Goal: Book appointment/travel/reservation

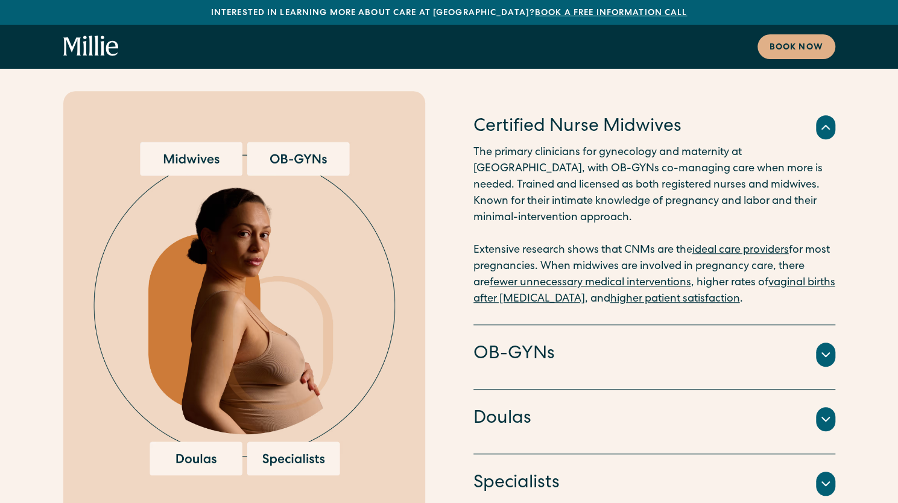
scroll to position [3050, 0]
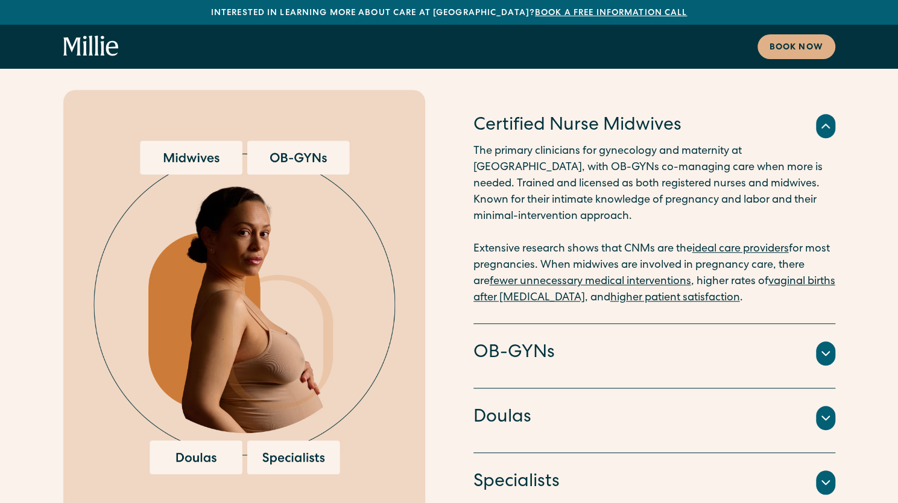
click at [623, 341] on div "OB-GYNs" at bounding box center [654, 353] width 362 height 25
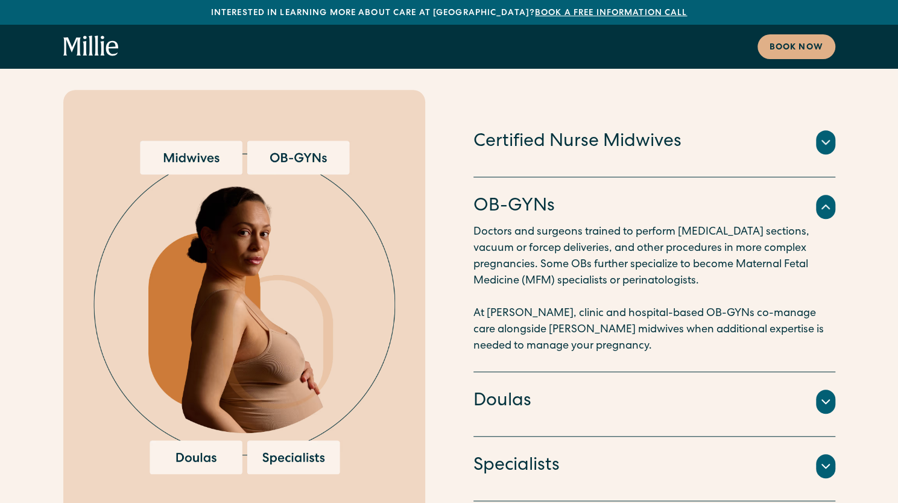
click at [631, 389] on div "Doulas" at bounding box center [654, 401] width 362 height 25
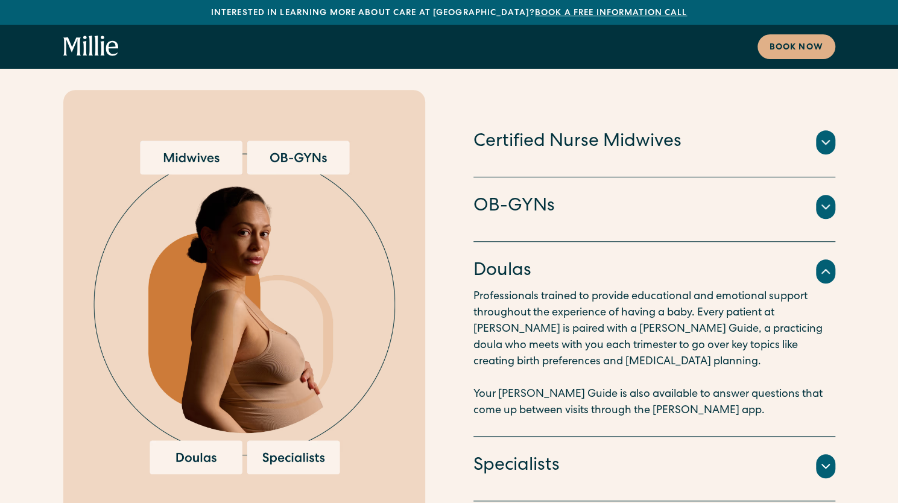
click at [660, 437] on div "Specialists An integrated team of lactation consultants, nutritionists, therapi…" at bounding box center [654, 469] width 362 height 65
click at [742, 437] on div "Specialists An integrated team of lactation consultants, nutritionists, therapi…" at bounding box center [654, 469] width 362 height 65
click at [815, 453] on div "Specialists" at bounding box center [654, 465] width 362 height 25
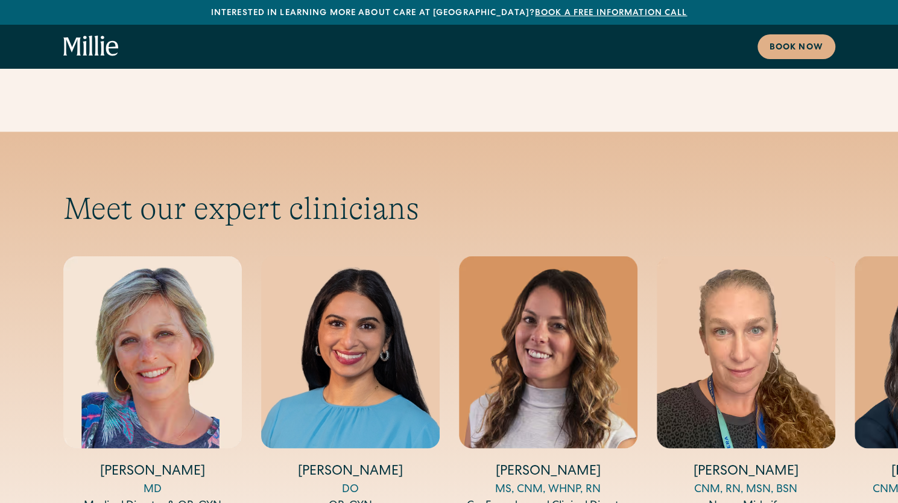
scroll to position [3917, 0]
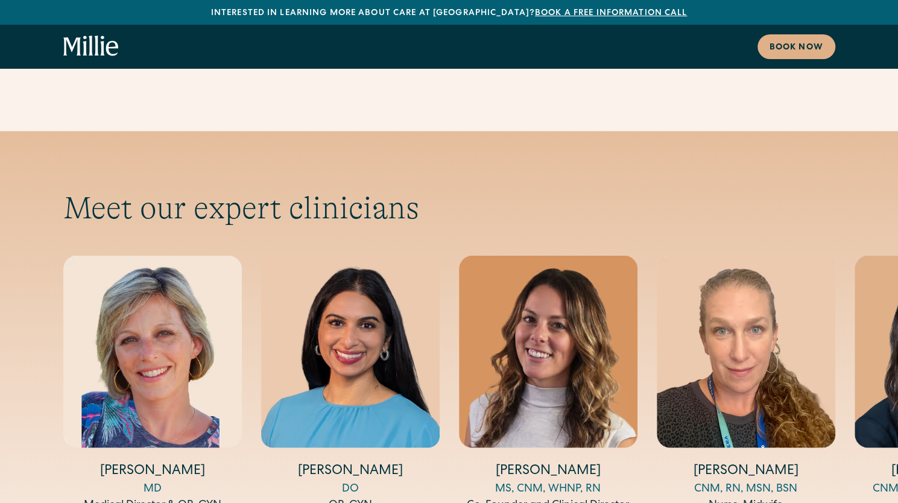
click at [578, 481] on div "MS, CNM, WHNP, RN" at bounding box center [548, 489] width 178 height 16
click at [576, 311] on img "3 / 5" at bounding box center [548, 351] width 178 height 192
click at [568, 291] on img "3 / 5" at bounding box center [548, 351] width 178 height 192
click at [736, 462] on h4 "Mackenzie Douglass" at bounding box center [746, 471] width 178 height 19
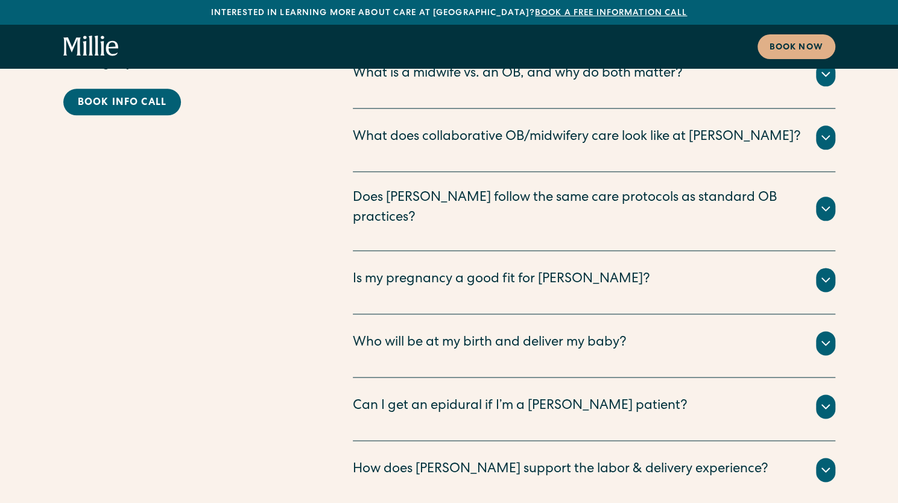
scroll to position [6163, 0]
click at [809, 267] on div "Is my pregnancy a good fit for Millie?" at bounding box center [594, 279] width 482 height 24
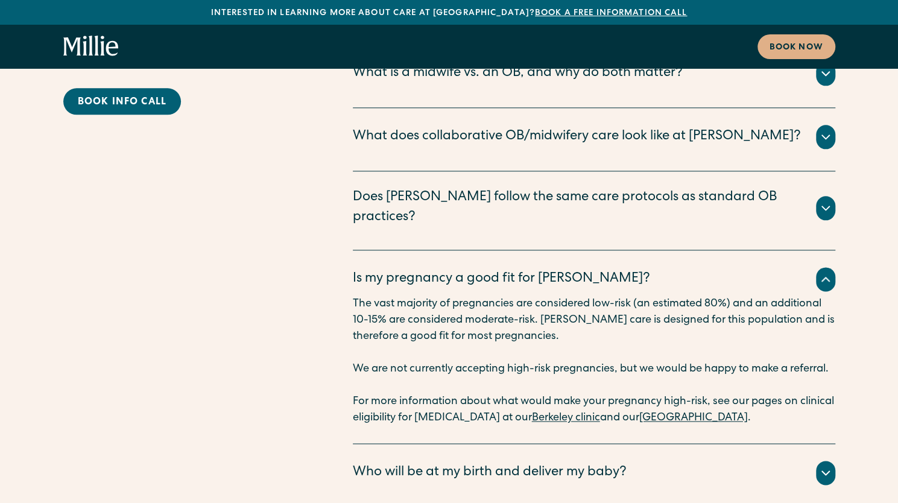
click at [815, 485] on div "All births take place with your Millie midwife present. The Millie midwives and…" at bounding box center [594, 487] width 482 height 5
click at [827, 465] on icon at bounding box center [825, 472] width 14 height 14
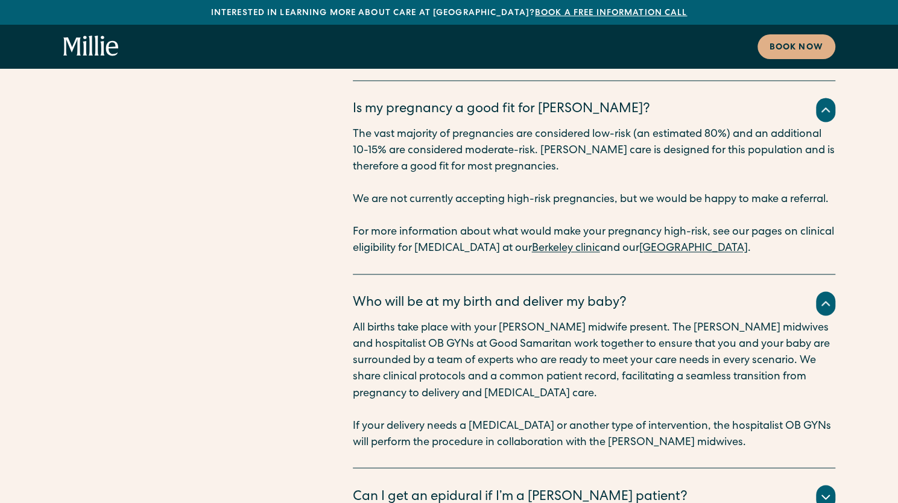
scroll to position [6333, 0]
click at [783, 484] on div "Can I get an epidural if I’m a Millie patient?" at bounding box center [594, 496] width 482 height 24
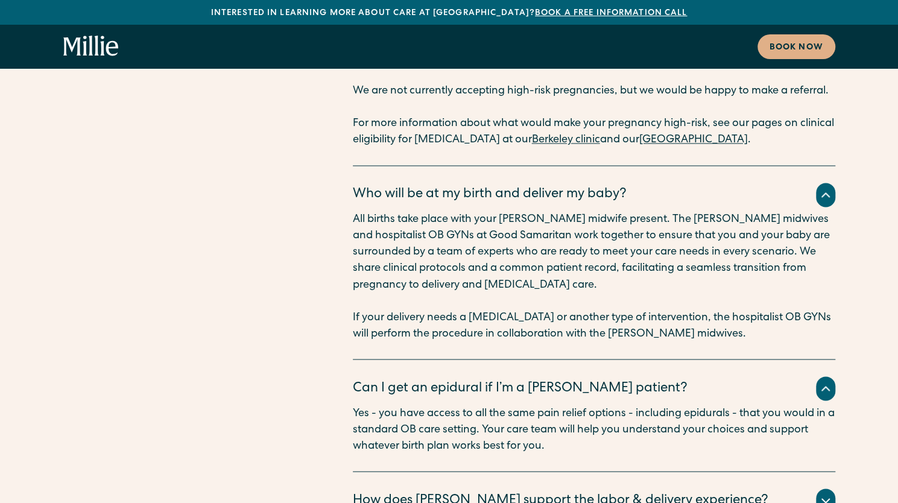
scroll to position [6443, 0]
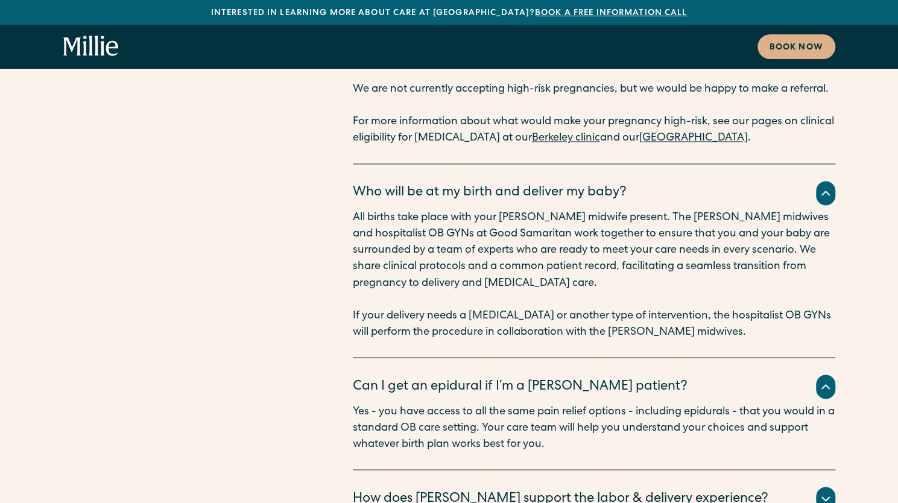
click at [783, 487] on div "How does Millie support the labor & delivery experience?" at bounding box center [594, 499] width 482 height 24
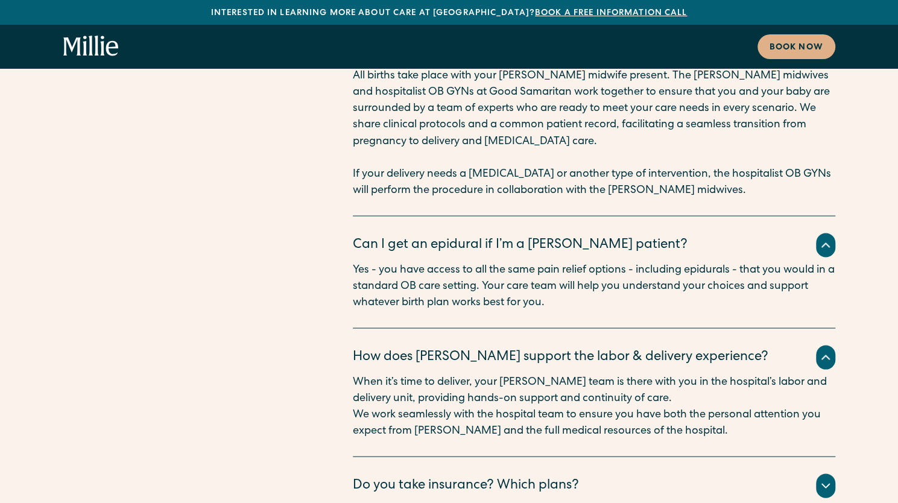
scroll to position [6585, 0]
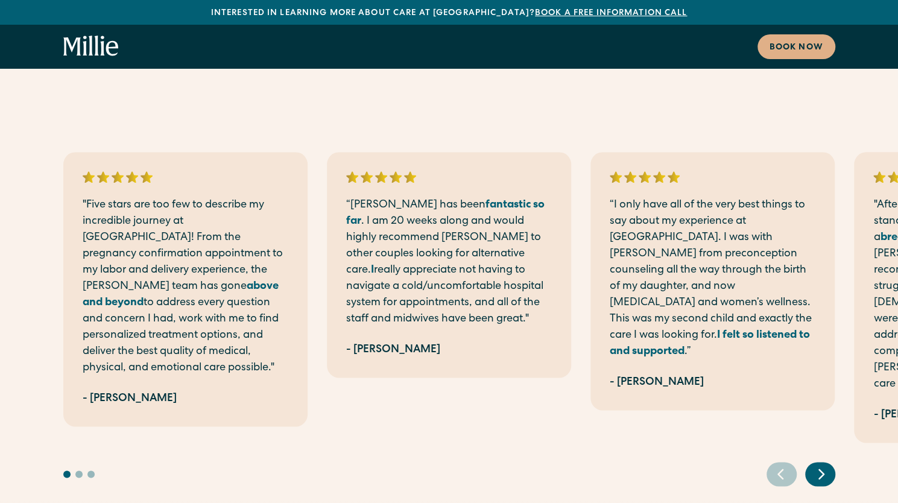
scroll to position [747, 0]
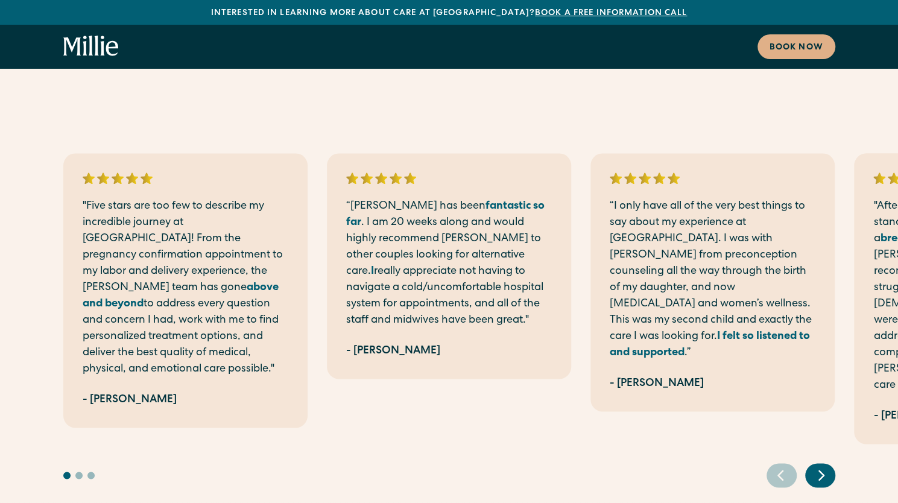
click at [819, 470] on icon "Next slide" at bounding box center [821, 474] width 5 height 9
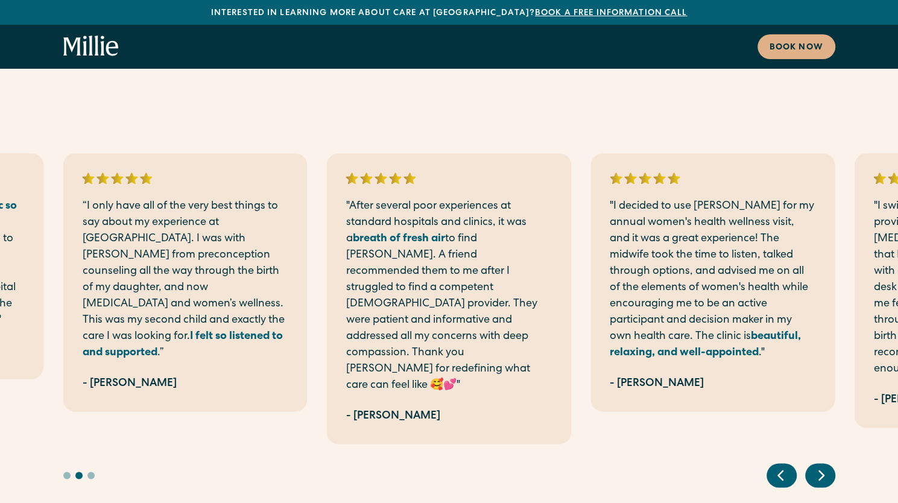
click at [819, 470] on icon "Next slide" at bounding box center [821, 474] width 5 height 9
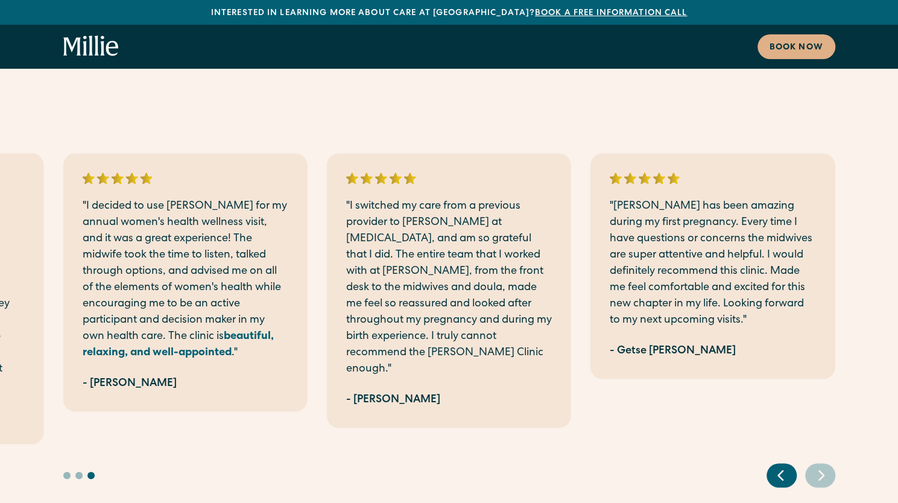
click at [819, 470] on icon "Next slide" at bounding box center [821, 474] width 5 height 9
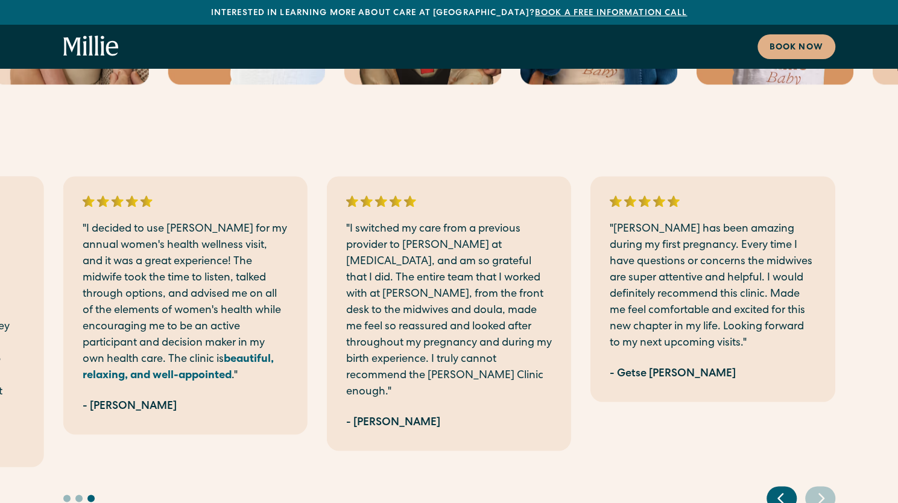
click at [774, 488] on icon "Previous slide" at bounding box center [780, 497] width 18 height 19
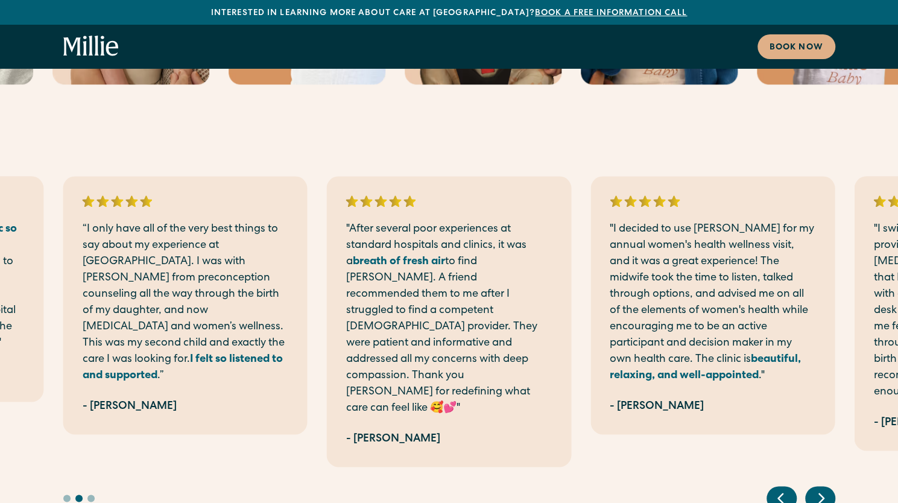
click at [774, 488] on icon "Previous slide" at bounding box center [780, 497] width 18 height 19
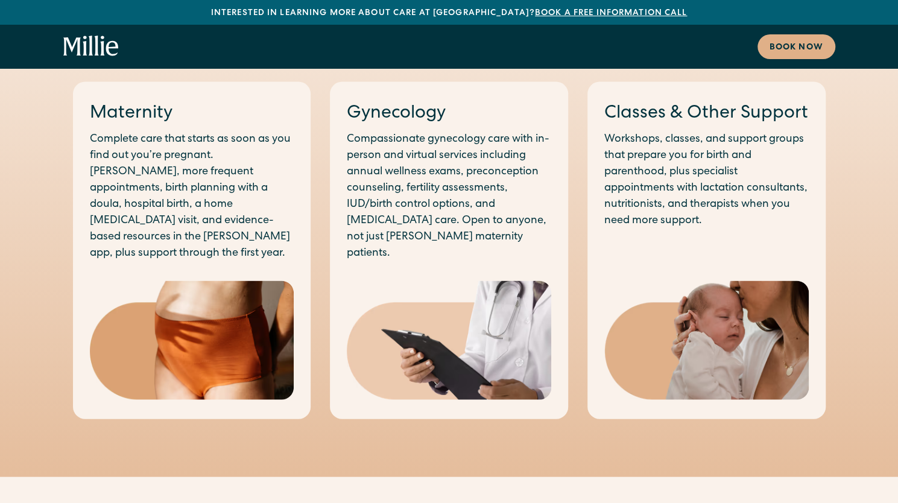
scroll to position [1289, 0]
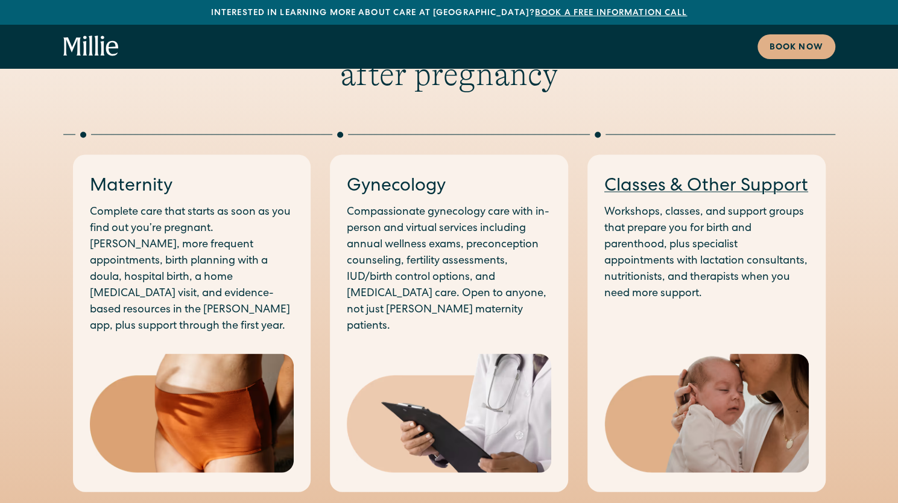
click at [775, 177] on link "Classes & Other Support" at bounding box center [706, 186] width 204 height 18
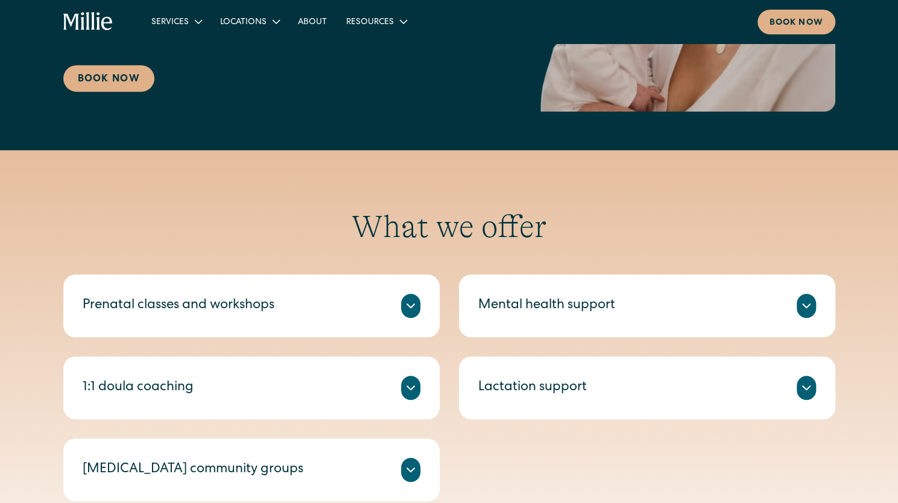
scroll to position [327, 0]
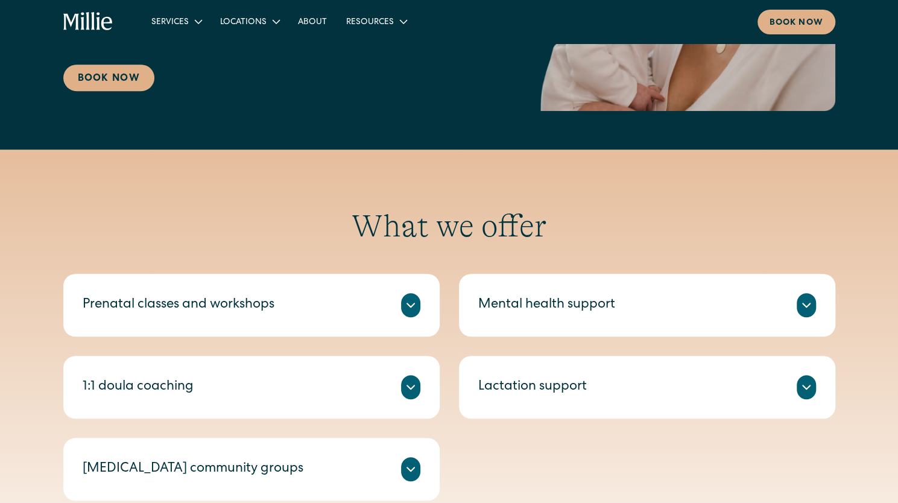
click at [406, 382] on icon at bounding box center [410, 387] width 14 height 14
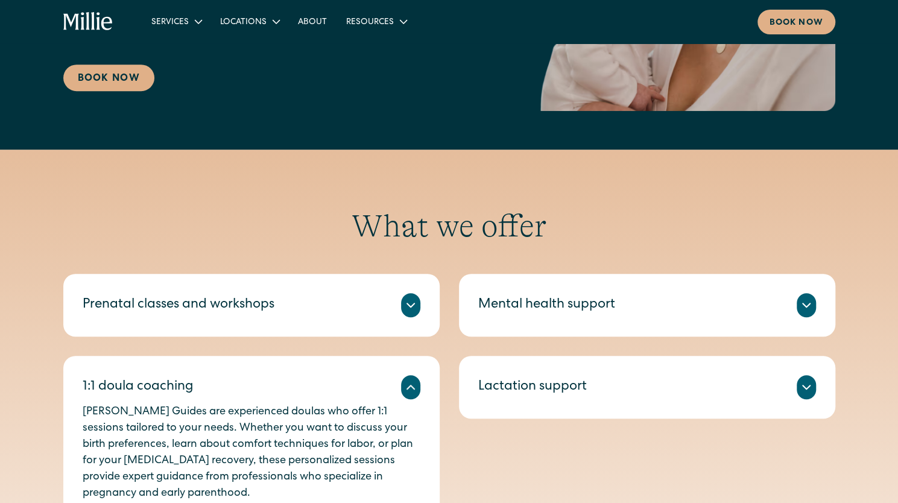
scroll to position [383, 0]
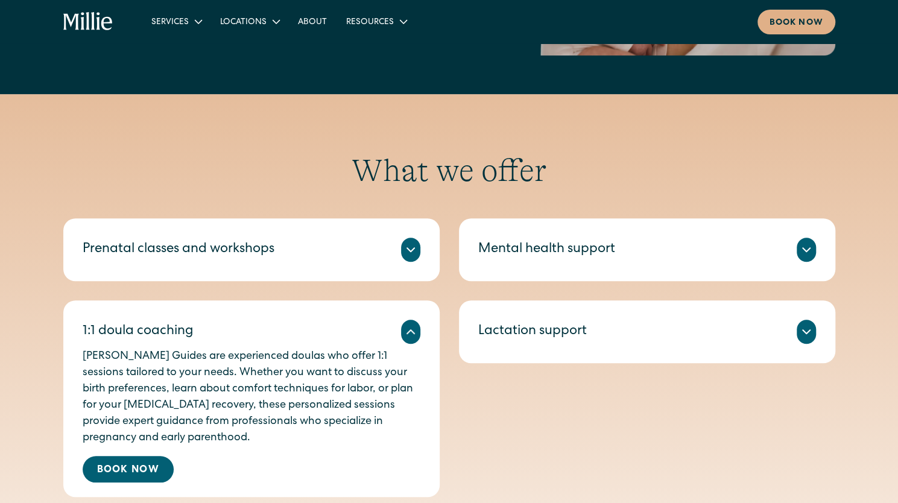
click at [700, 261] on div "Mental health support" at bounding box center [647, 250] width 338 height 24
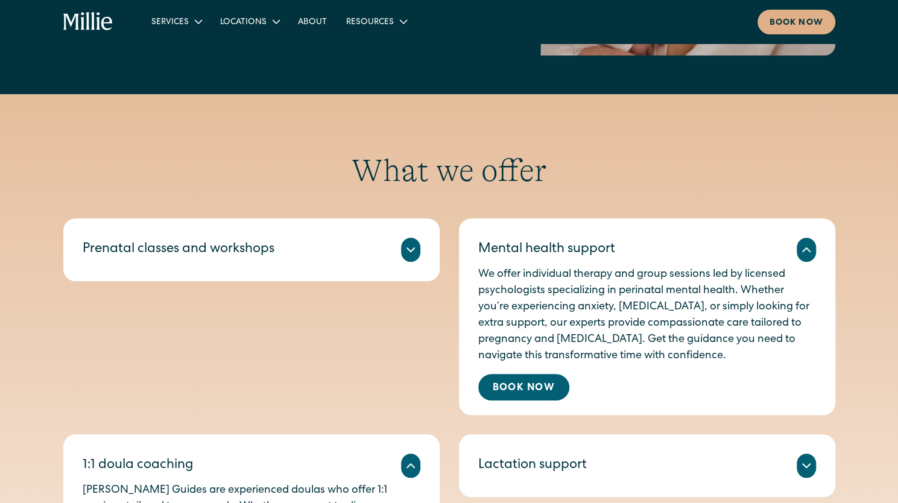
click at [700, 261] on div "Mental health support" at bounding box center [647, 250] width 338 height 24
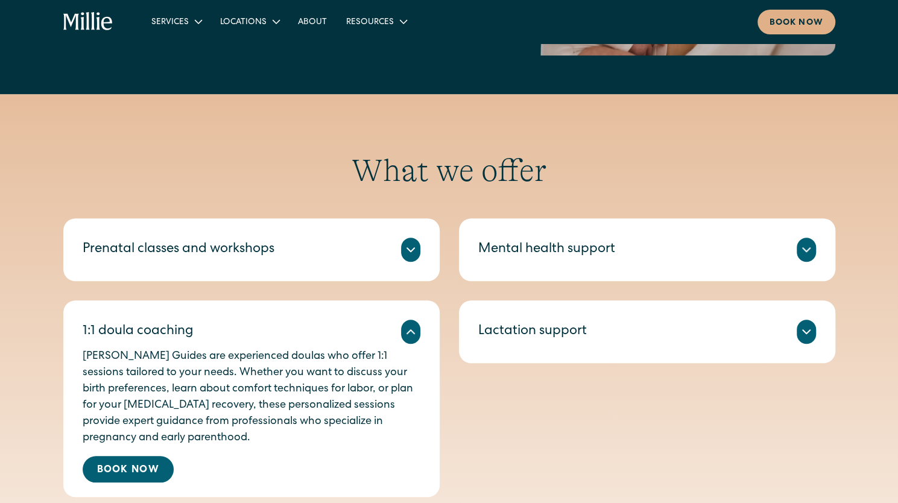
click at [413, 252] on icon at bounding box center [410, 249] width 14 height 14
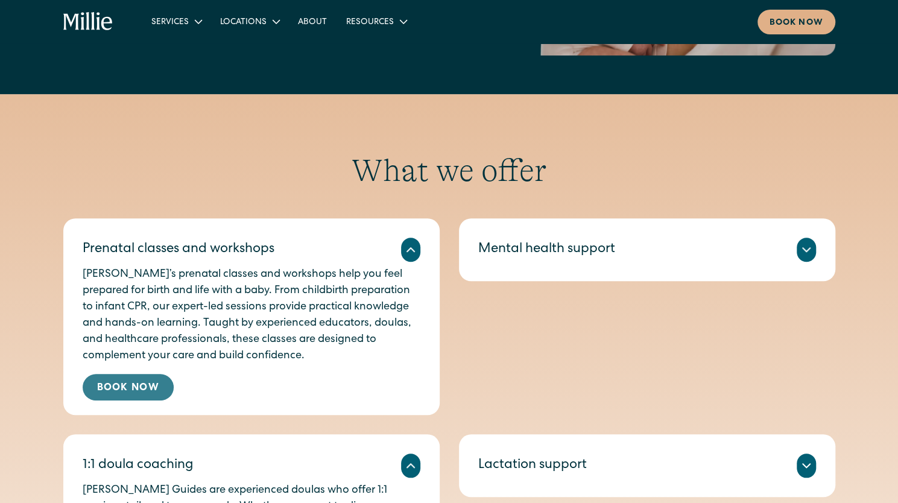
click at [130, 385] on link "Book Now" at bounding box center [128, 387] width 91 height 27
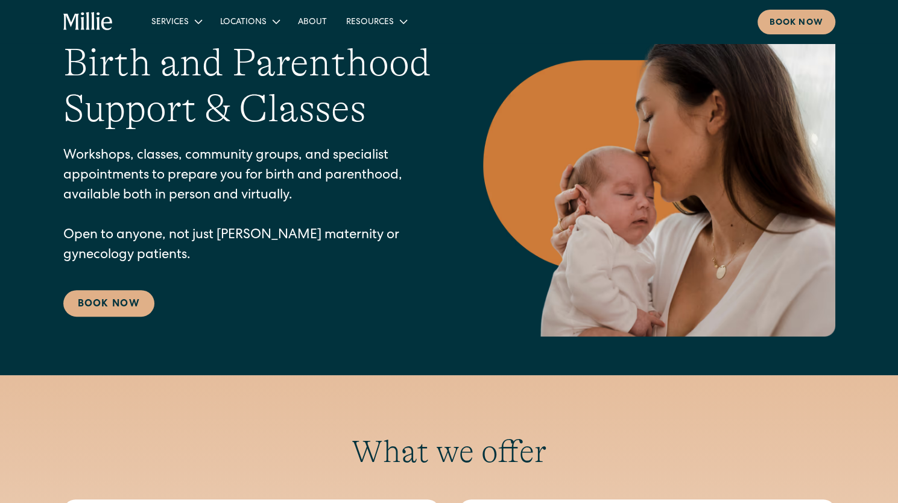
scroll to position [0, 0]
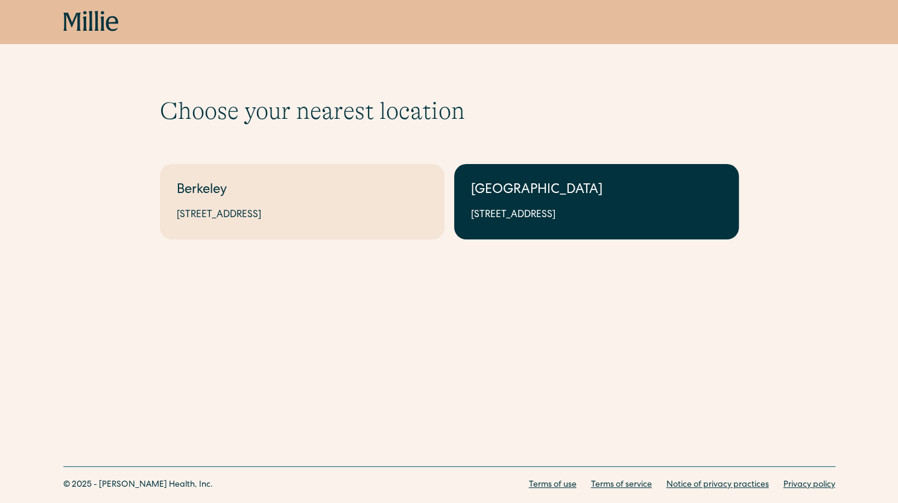
click at [517, 200] on div "[GEOGRAPHIC_DATA]" at bounding box center [596, 191] width 251 height 20
